Goal: Navigation & Orientation: Find specific page/section

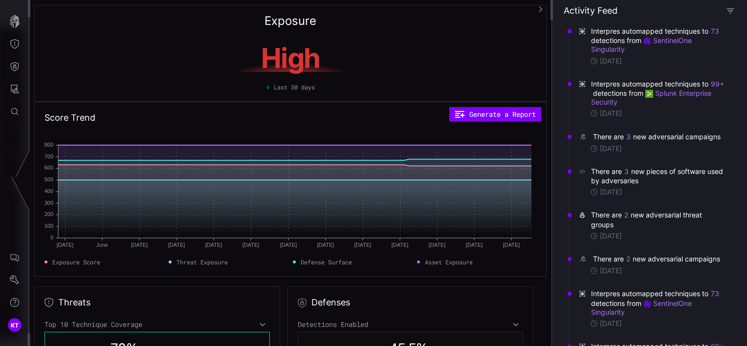
click at [729, 8] on icon "button" at bounding box center [730, 10] width 8 height 8
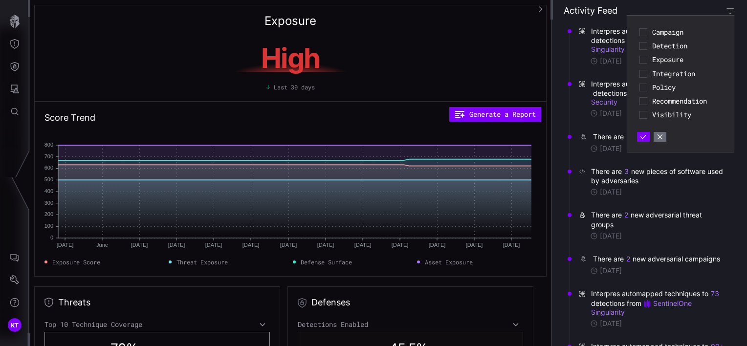
scroll to position [12, 0]
click at [645, 90] on icon at bounding box center [644, 89] width 8 height 8
click at [647, 136] on button "button" at bounding box center [644, 137] width 12 height 9
